Goal: Obtain resource: Download file/media

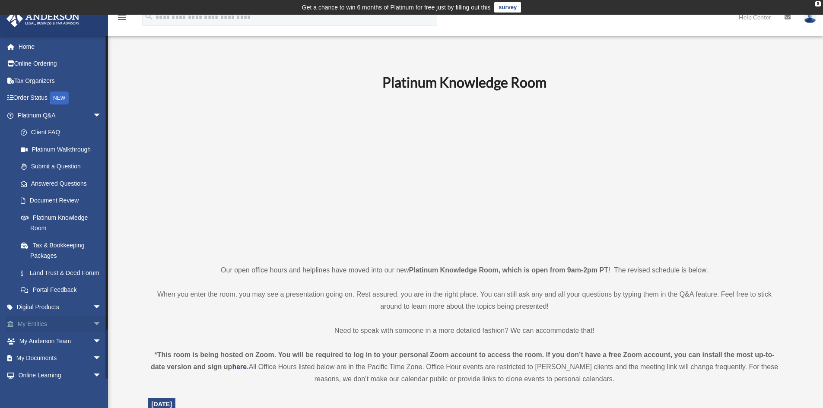
click at [93, 334] on span "arrow_drop_down" at bounding box center [101, 325] width 17 height 18
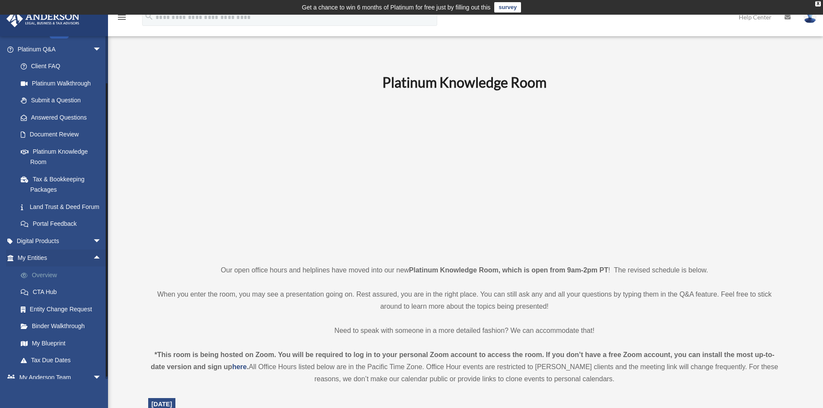
scroll to position [154, 0]
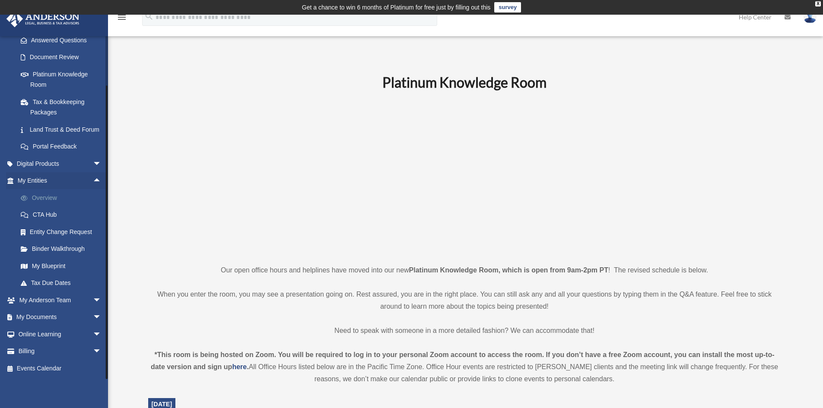
click at [53, 195] on link "Overview" at bounding box center [63, 197] width 102 height 17
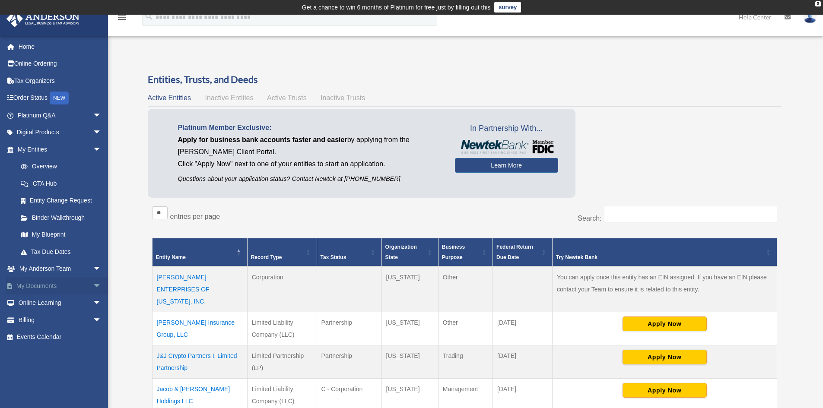
click at [93, 284] on span "arrow_drop_down" at bounding box center [101, 286] width 17 height 18
click at [49, 306] on link "Box" at bounding box center [63, 303] width 102 height 17
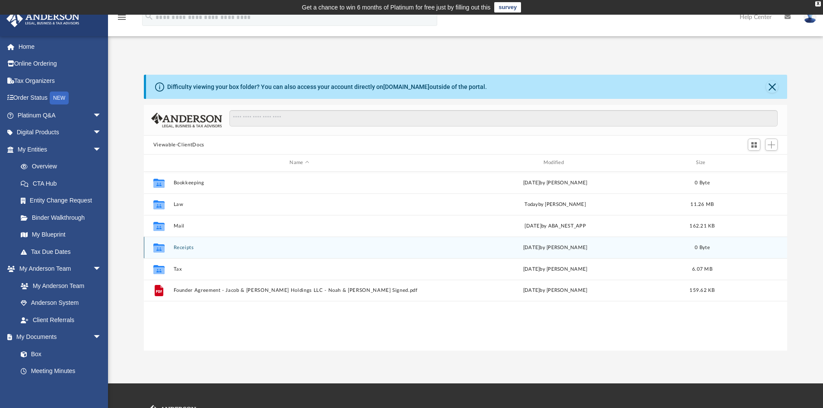
scroll to position [190, 637]
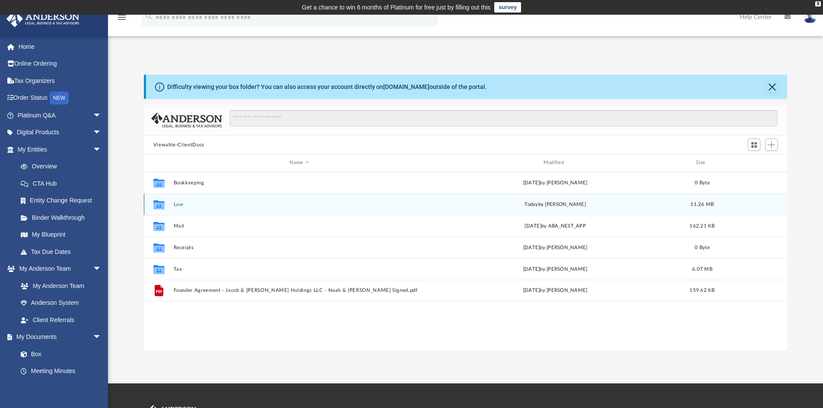
click at [178, 204] on button "Law" at bounding box center [299, 205] width 252 height 6
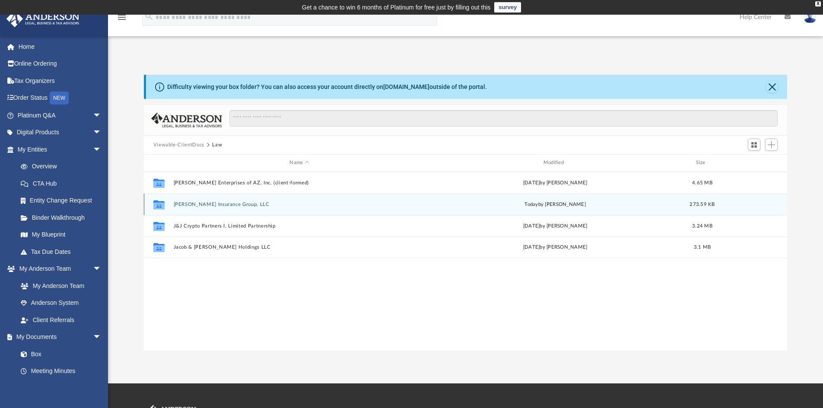
click at [223, 205] on button "[PERSON_NAME] Insurance Group, LLC" at bounding box center [299, 205] width 252 height 6
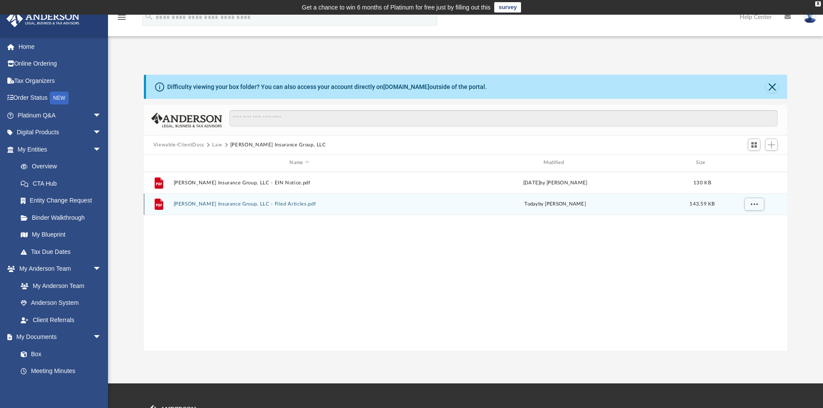
click at [246, 204] on button "Byrd Insurance Group, LLC - Filed Articles.pdf" at bounding box center [299, 204] width 252 height 6
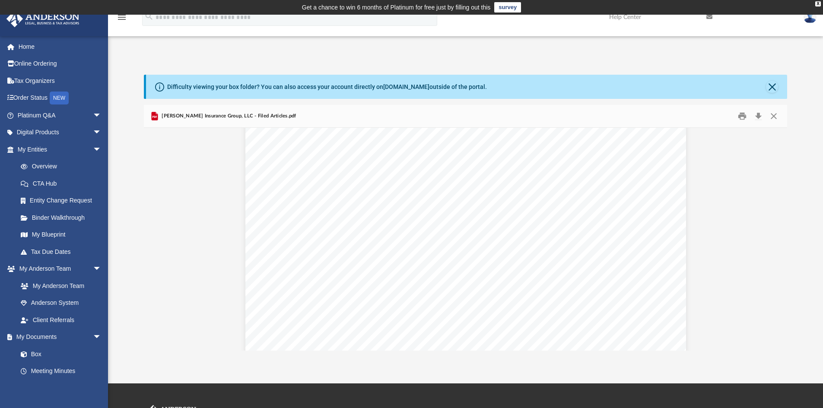
scroll to position [0, 0]
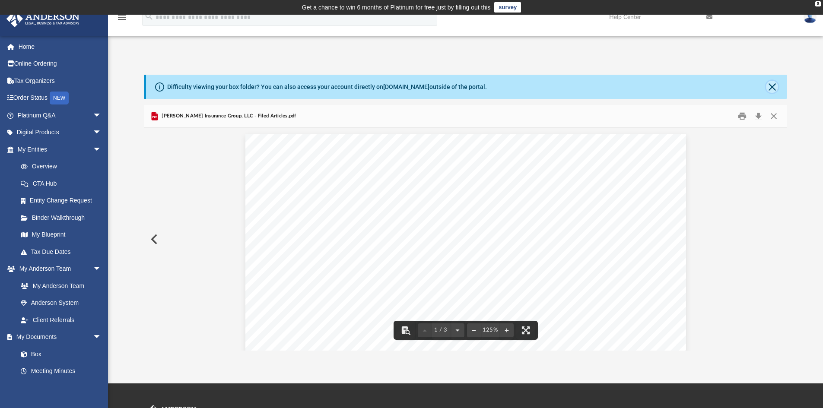
click at [768, 84] on button "Close" at bounding box center [772, 87] width 12 height 12
